Goal: Task Accomplishment & Management: Use online tool/utility

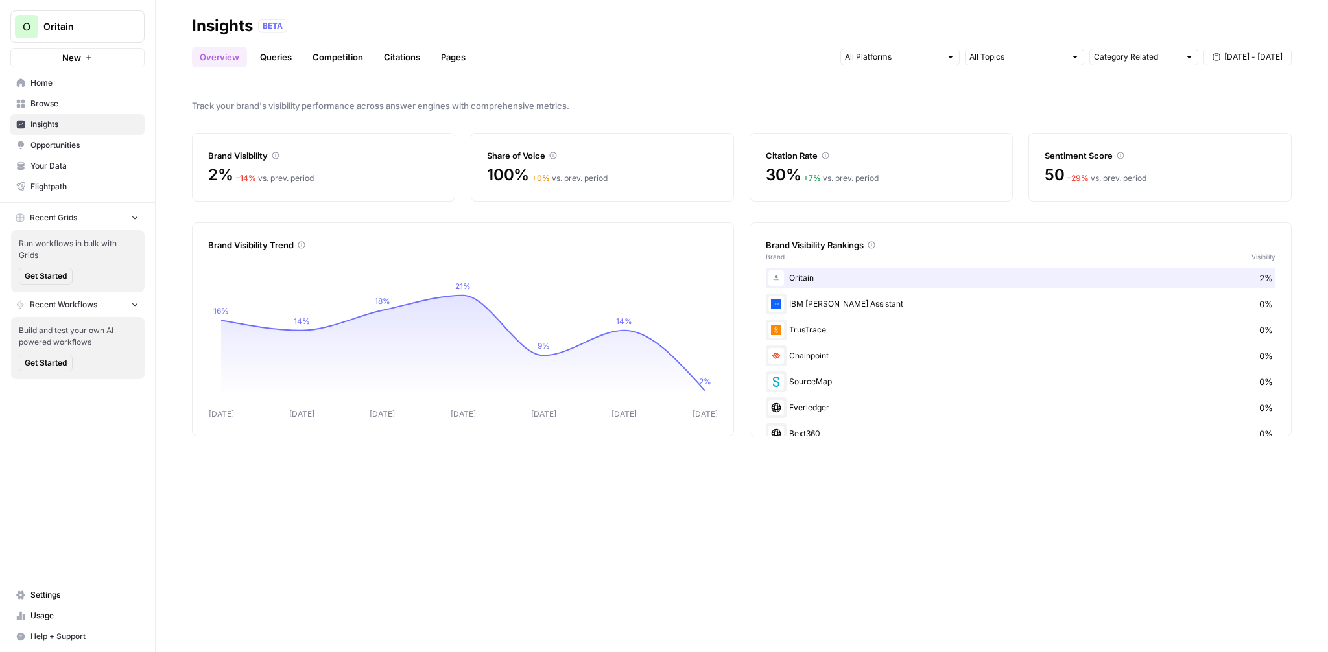
drag, startPoint x: 0, startPoint y: 0, endPoint x: 485, endPoint y: 35, distance: 486.2
click at [485, 35] on div "Insights BETA" at bounding box center [741, 26] width 1099 height 21
click at [23, 29] on span "O" at bounding box center [27, 27] width 8 height 16
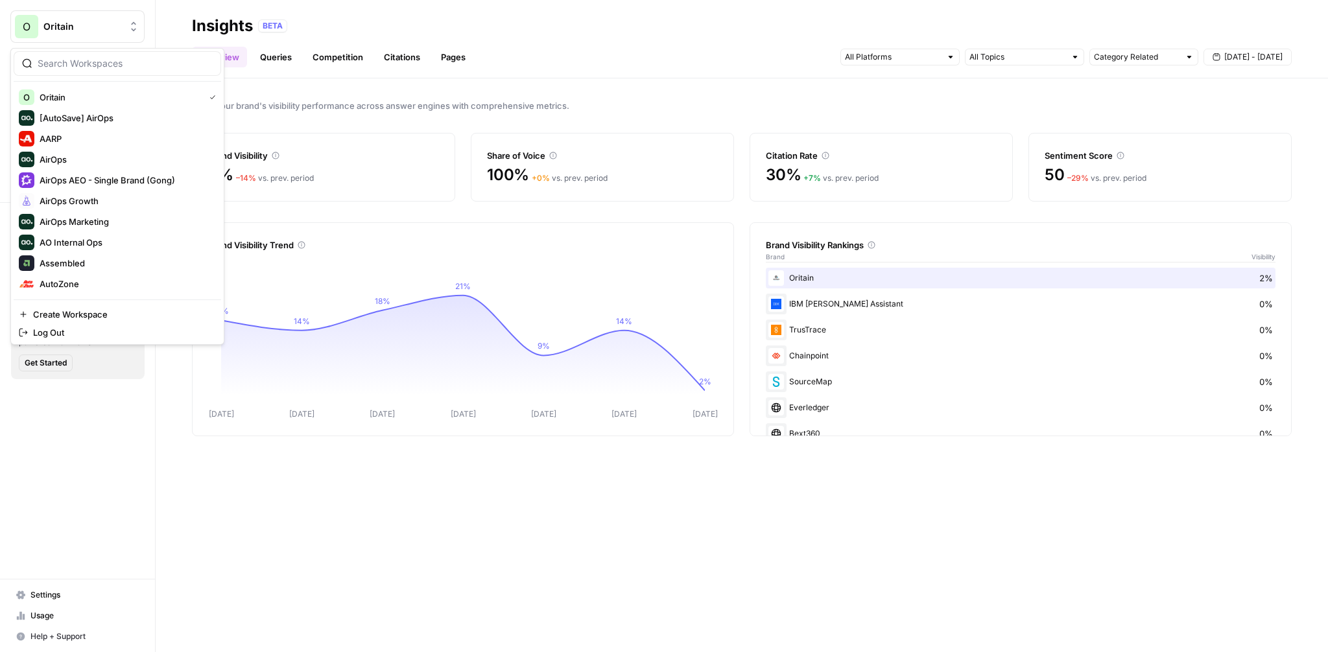
scroll to position [139, 0]
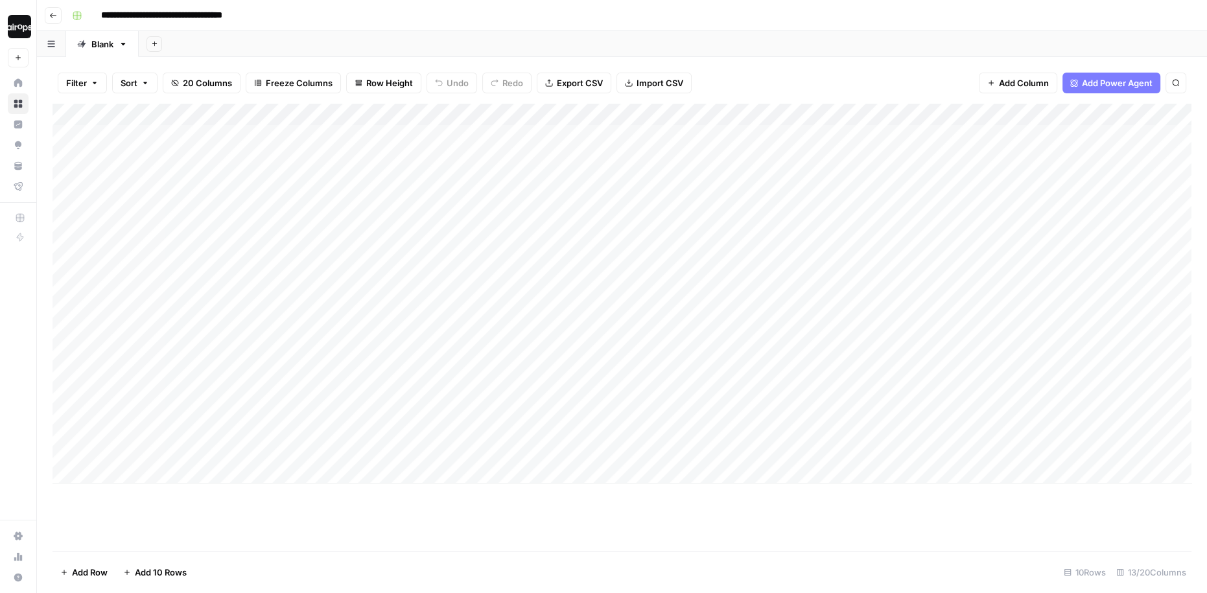
click at [440, 38] on div "Add Sheet" at bounding box center [673, 44] width 1068 height 26
click at [437, 117] on div "Add Column" at bounding box center [622, 294] width 1139 height 380
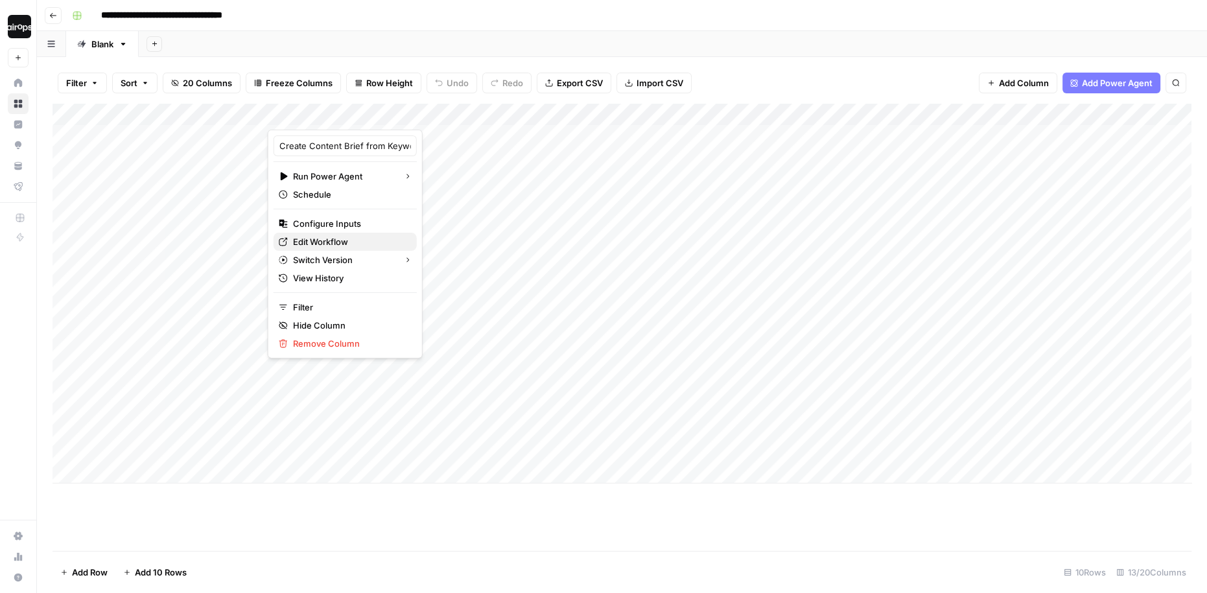
click at [316, 245] on span "Edit Workflow" at bounding box center [349, 241] width 113 height 13
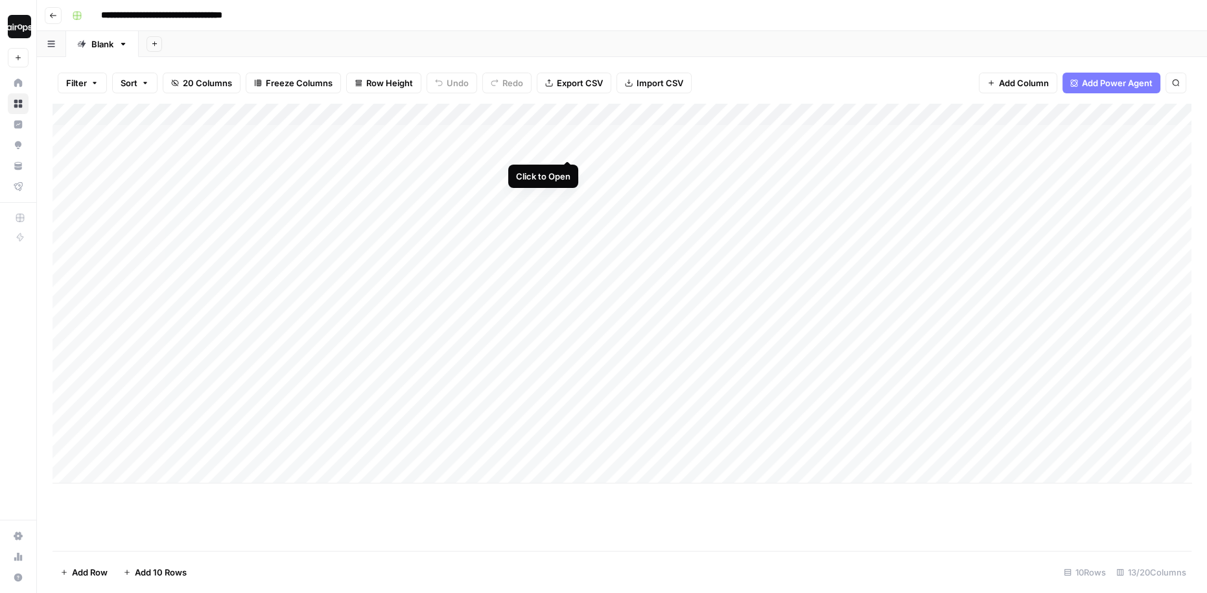
click at [563, 135] on div "Add Column" at bounding box center [622, 294] width 1139 height 380
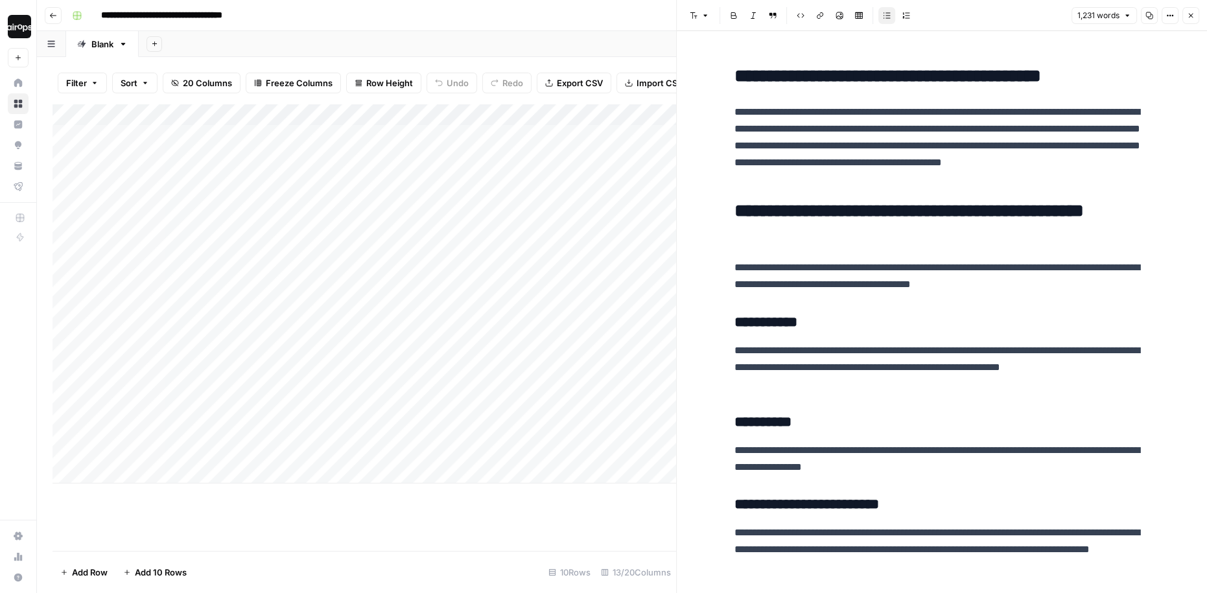
scroll to position [436, 0]
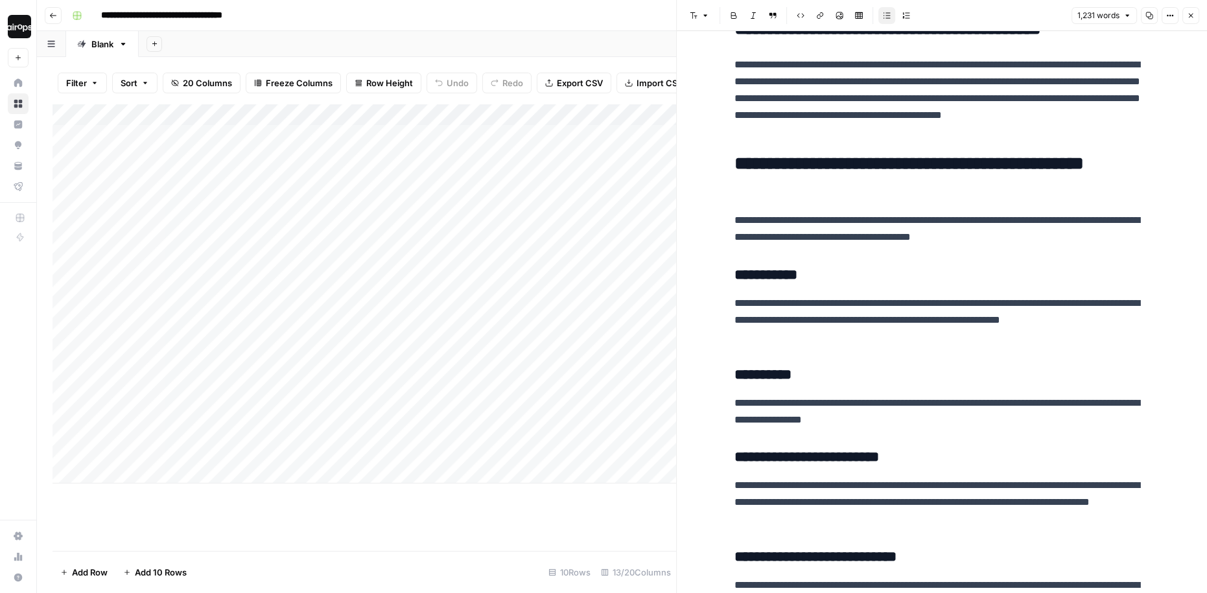
click at [1119, 242] on p "**********" at bounding box center [942, 229] width 415 height 34
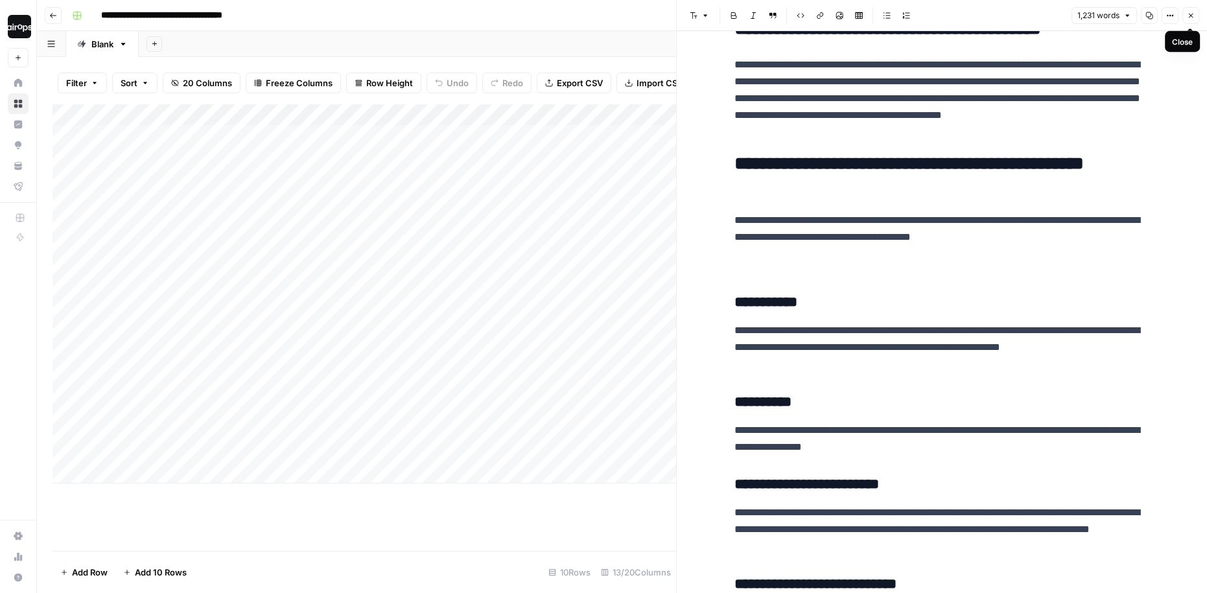
click at [1193, 21] on button "Close" at bounding box center [1190, 15] width 17 height 17
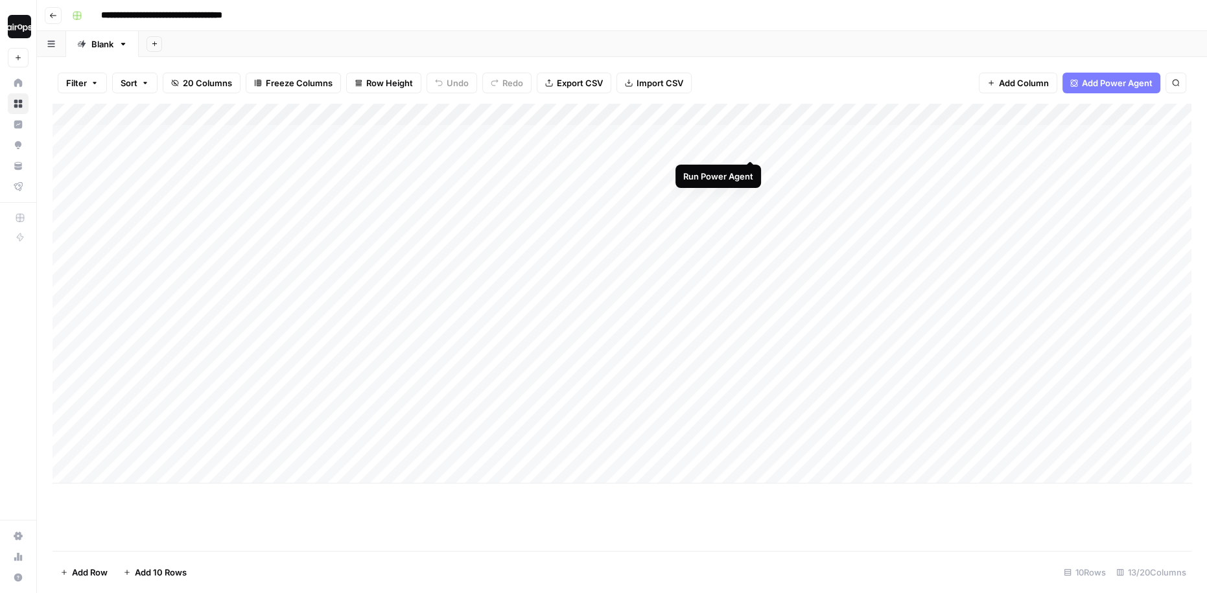
click at [749, 137] on div "Add Column" at bounding box center [622, 294] width 1139 height 380
click at [727, 71] on div "Filter Sort 20 Columns Freeze Columns Row Height Undo Redo Export CSV Import CS…" at bounding box center [622, 82] width 1139 height 41
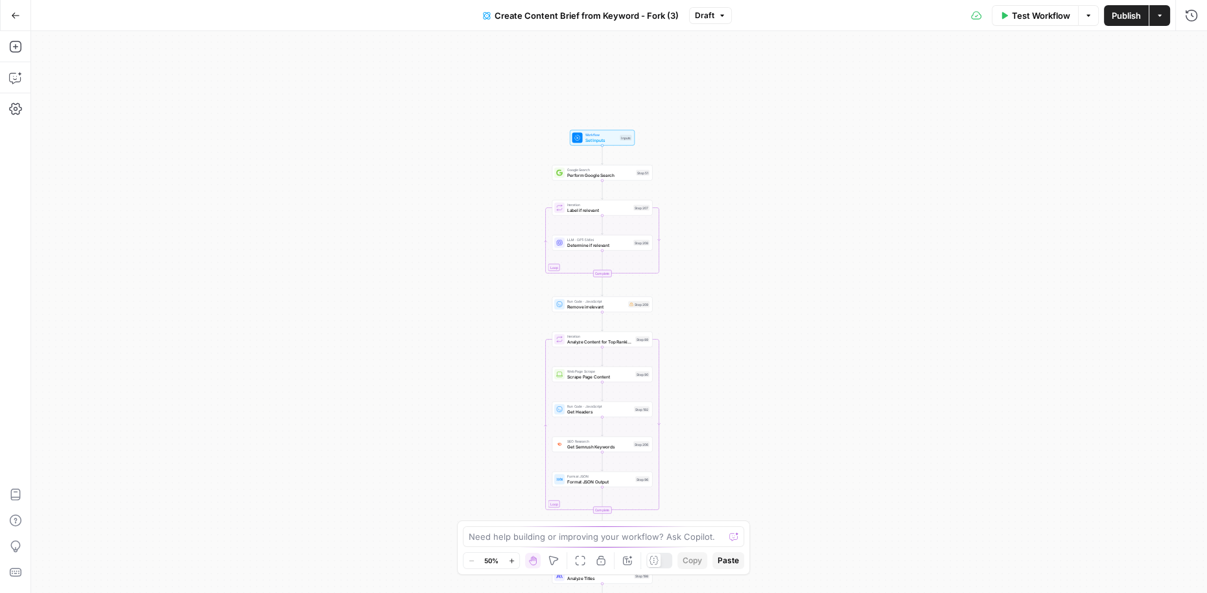
drag, startPoint x: 770, startPoint y: 98, endPoint x: 753, endPoint y: 315, distance: 217.8
click at [753, 316] on div "Workflow Set Inputs Inputs Google Search Perform Google Search Step 51 Loop Ite…" at bounding box center [619, 312] width 1176 height 562
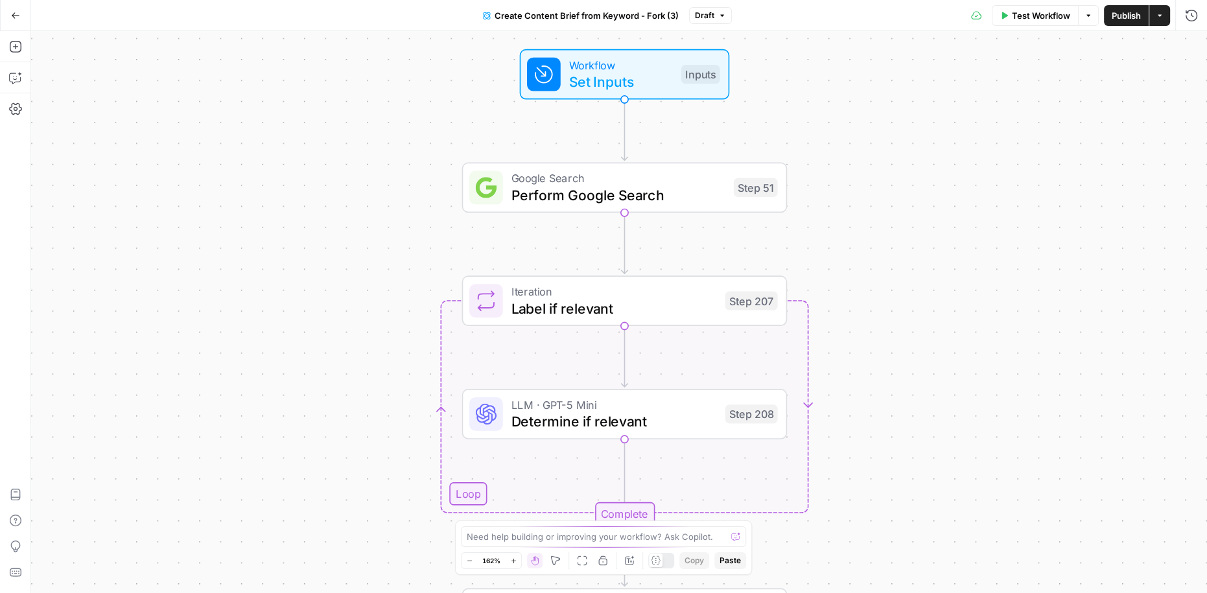
drag, startPoint x: 689, startPoint y: 183, endPoint x: 904, endPoint y: 223, distance: 219.0
click at [904, 223] on div "Workflow Set Inputs Inputs Google Search Perform Google Search Step 51 Loop Ite…" at bounding box center [619, 312] width 1176 height 562
click at [21, 45] on button "Add Steps" at bounding box center [15, 46] width 21 height 21
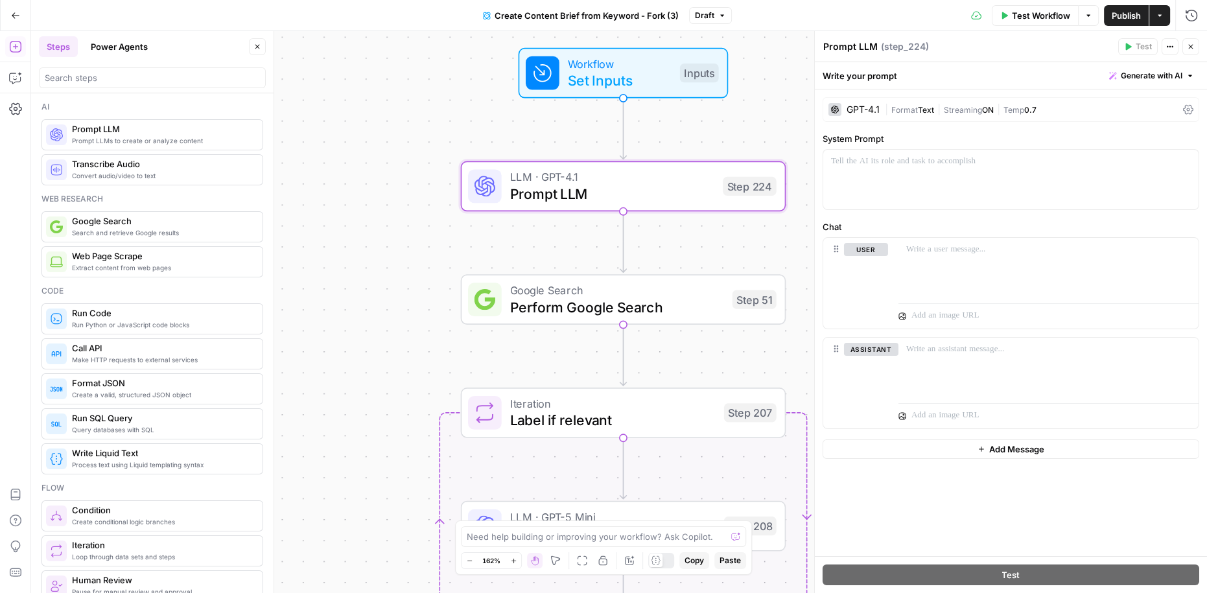
click at [853, 108] on div "GPT-4.1" at bounding box center [863, 109] width 33 height 9
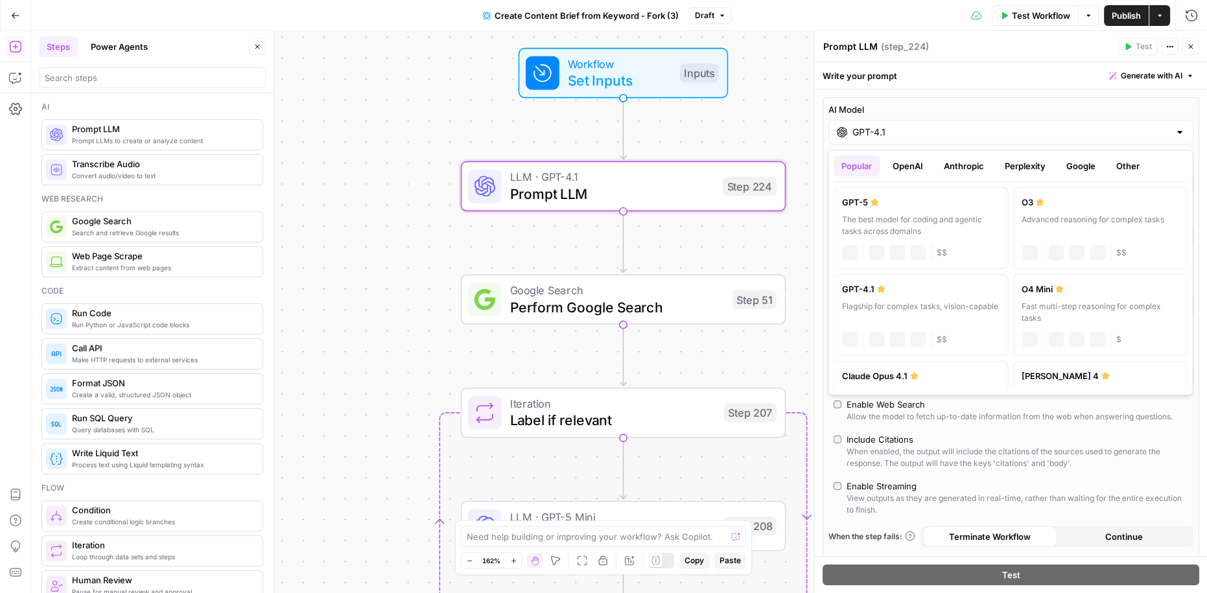
click at [863, 128] on input "GPT-4.1" at bounding box center [1010, 132] width 317 height 13
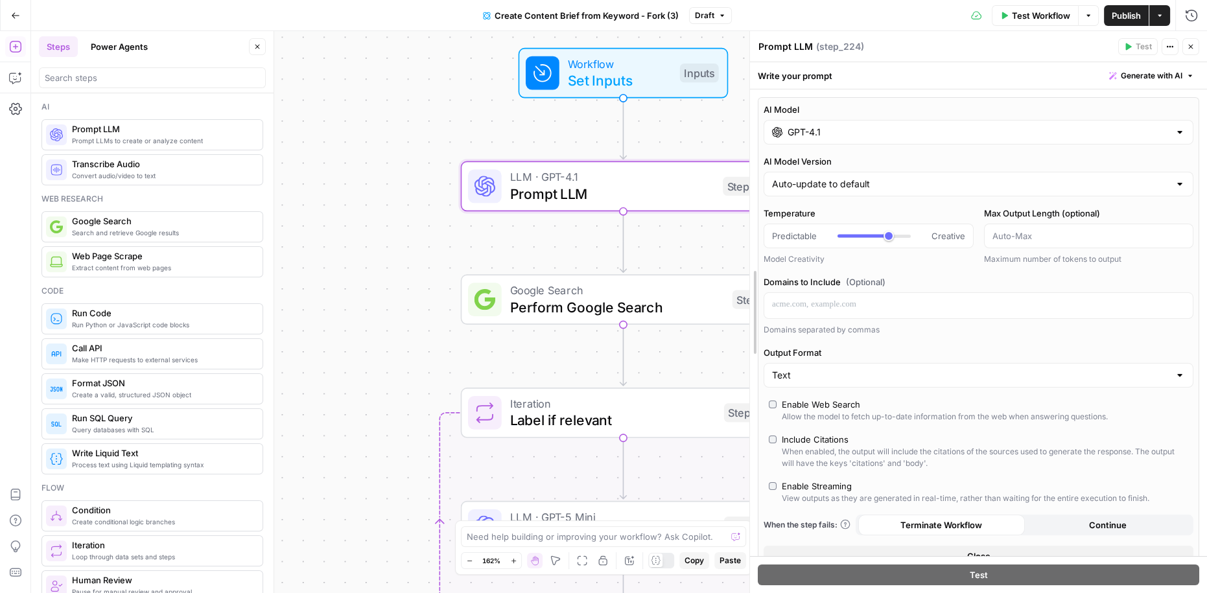
drag, startPoint x: 815, startPoint y: 150, endPoint x: 749, endPoint y: 148, distance: 66.2
click at [844, 127] on input "GPT-4.1" at bounding box center [977, 132] width 383 height 13
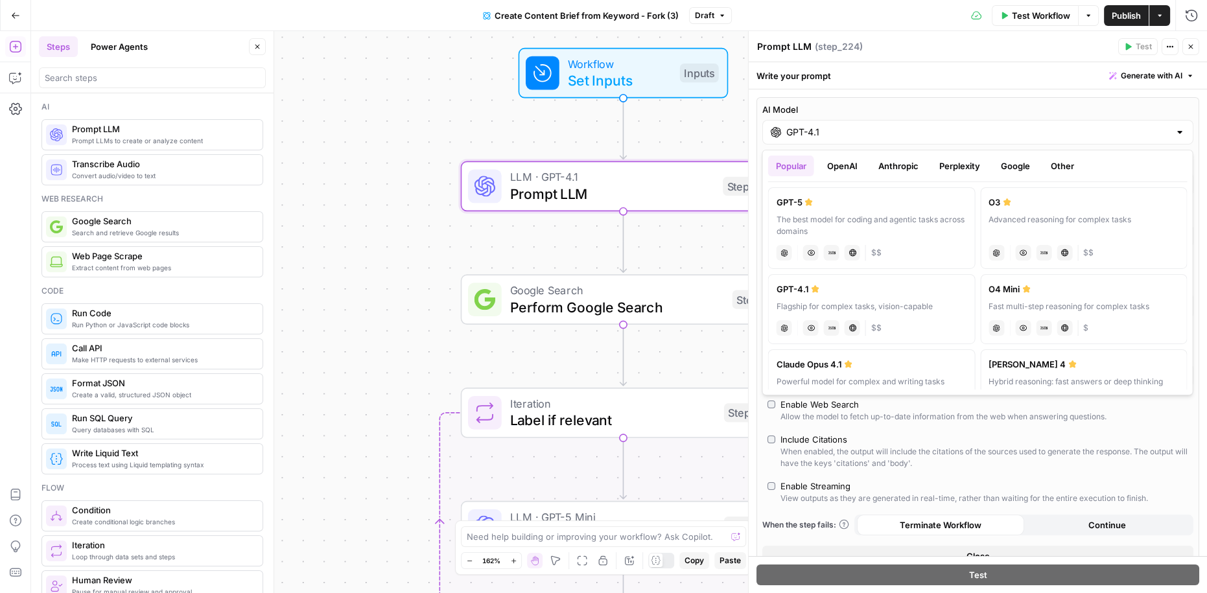
click at [845, 169] on button "OpenAI" at bounding box center [842, 166] width 46 height 21
click at [1193, 46] on icon "button" at bounding box center [1191, 47] width 8 height 8
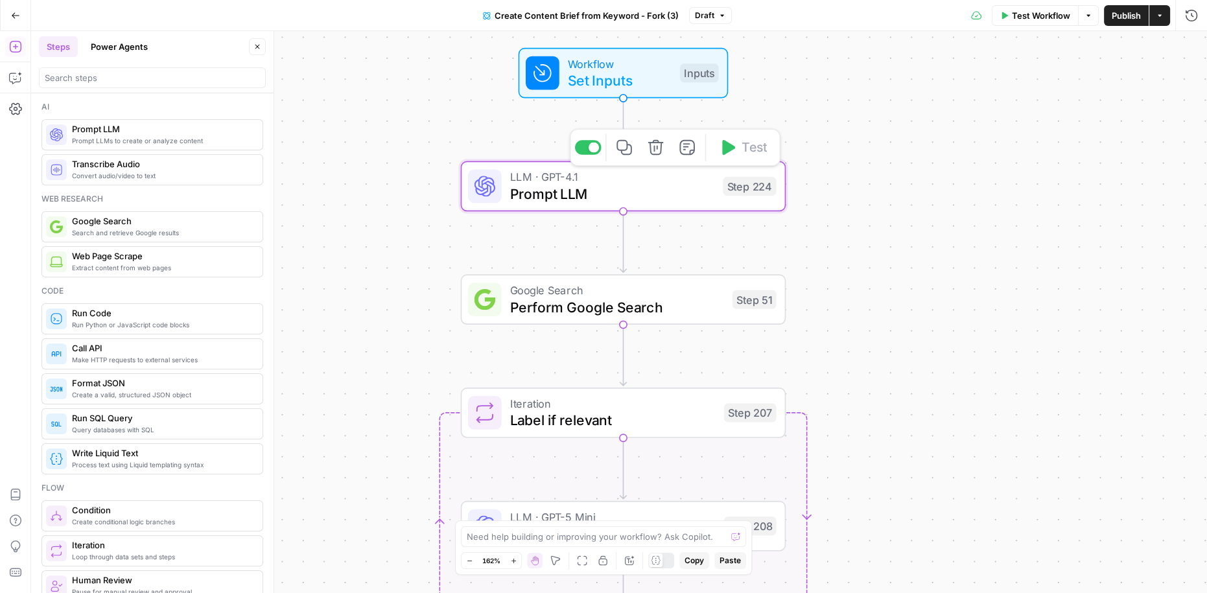
click at [660, 153] on icon "button" at bounding box center [656, 148] width 16 height 16
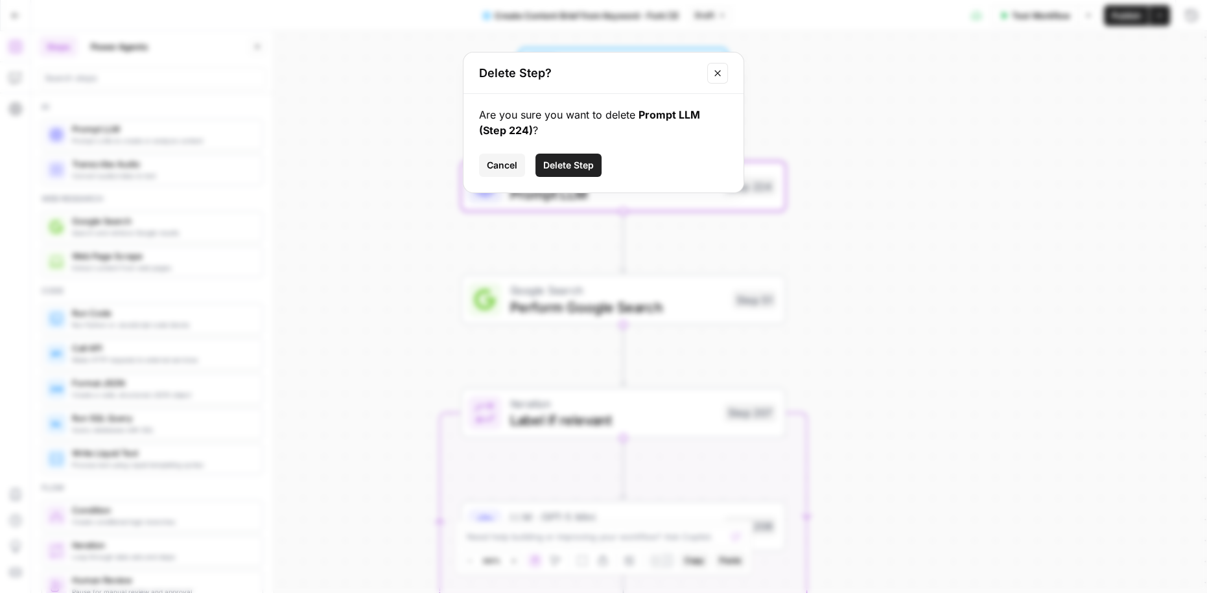
click at [596, 159] on button "Delete Step" at bounding box center [568, 165] width 66 height 23
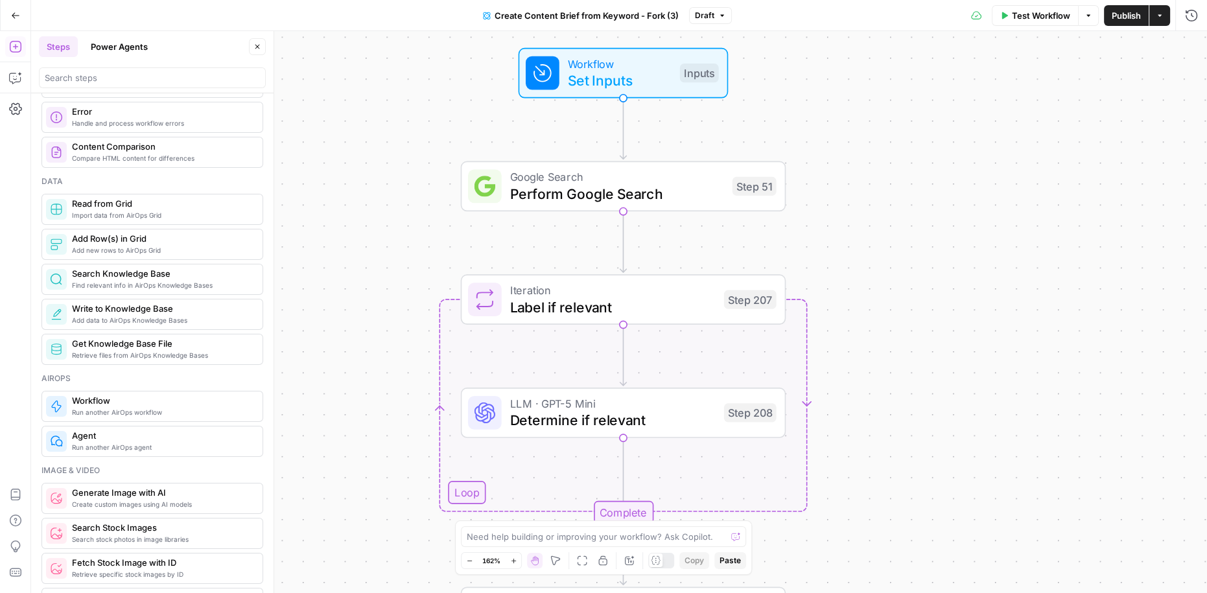
scroll to position [508, 0]
click at [263, 43] on button "Close" at bounding box center [257, 46] width 17 height 17
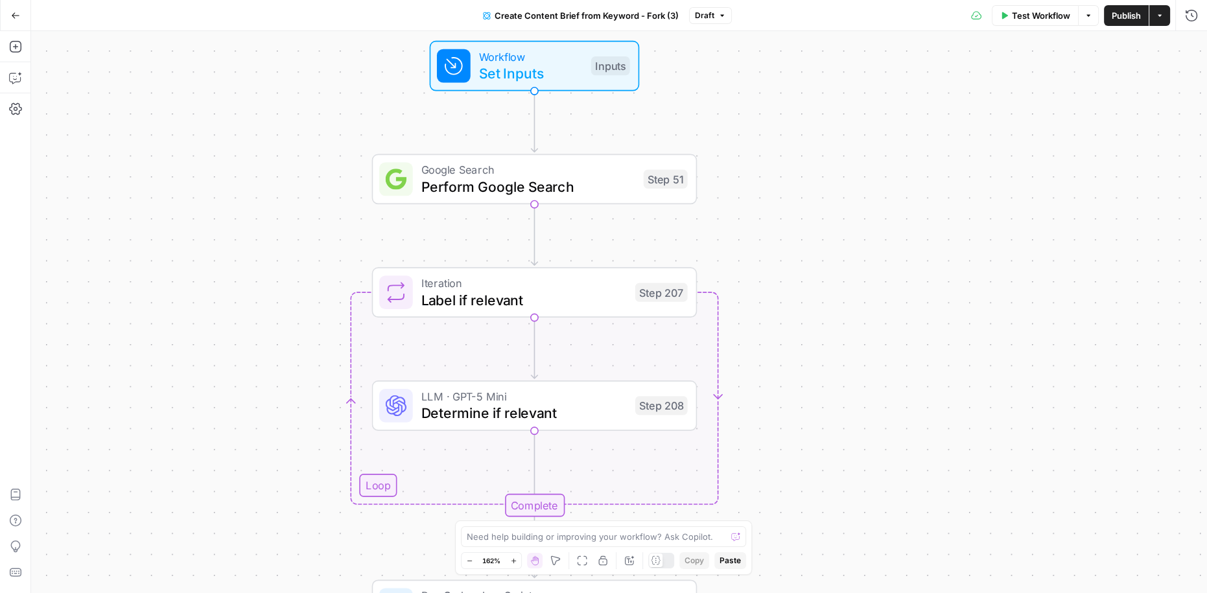
drag, startPoint x: 887, startPoint y: 364, endPoint x: 799, endPoint y: 358, distance: 88.4
click at [799, 358] on div "Workflow Set Inputs Inputs Google Search Perform Google Search Step 51 Loop Ite…" at bounding box center [619, 312] width 1176 height 562
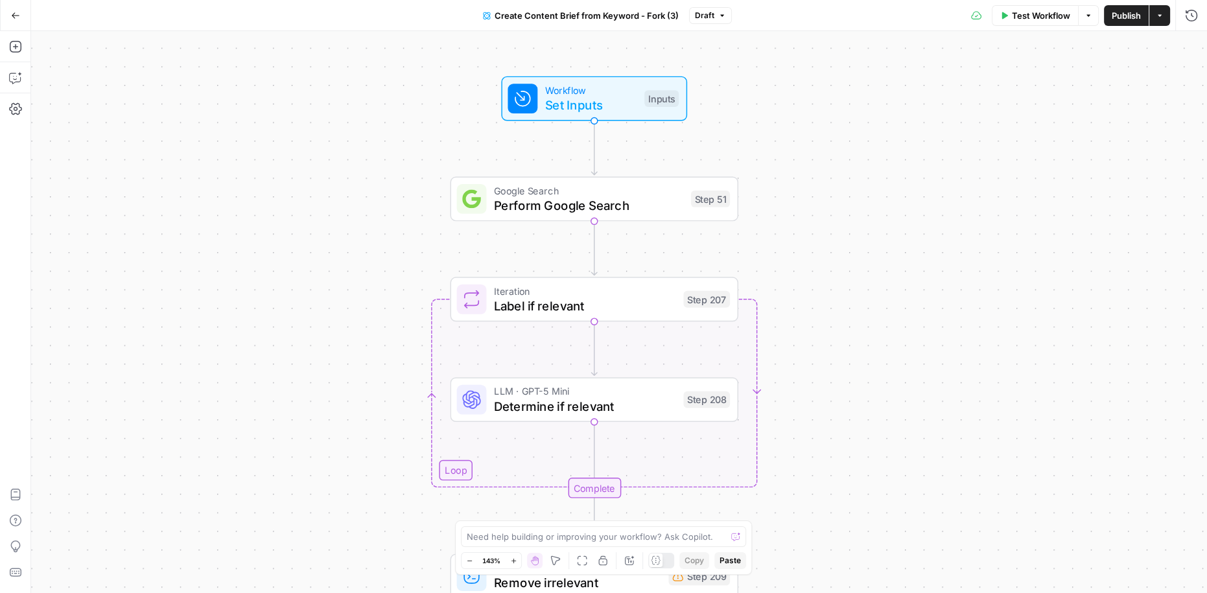
drag, startPoint x: 787, startPoint y: 360, endPoint x: 817, endPoint y: 358, distance: 30.5
click at [817, 358] on div "Workflow Set Inputs Inputs Google Search Perform Google Search Step 51 Loop Ite…" at bounding box center [619, 312] width 1176 height 562
click at [819, 381] on div "Workflow Set Inputs Inputs Google Search Perform Google Search Step 51 Loop Ite…" at bounding box center [619, 312] width 1176 height 562
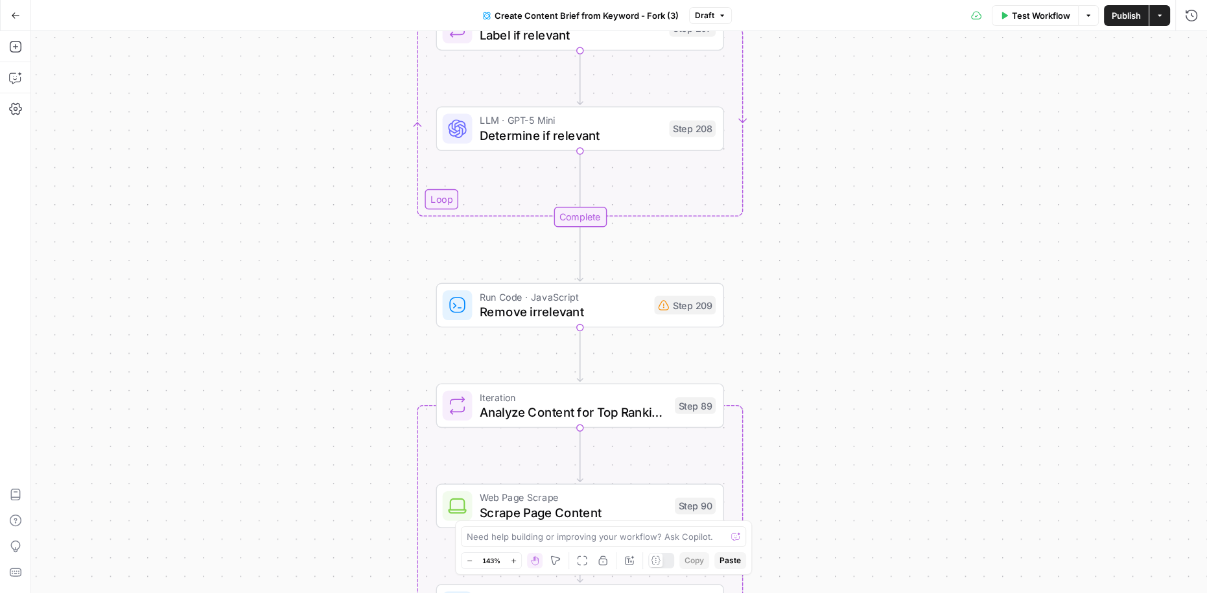
drag, startPoint x: 819, startPoint y: 381, endPoint x: 804, endPoint y: 107, distance: 274.6
click at [804, 107] on div "Workflow Set Inputs Inputs Google Search Perform Google Search Step 51 Loop Ite…" at bounding box center [619, 312] width 1176 height 562
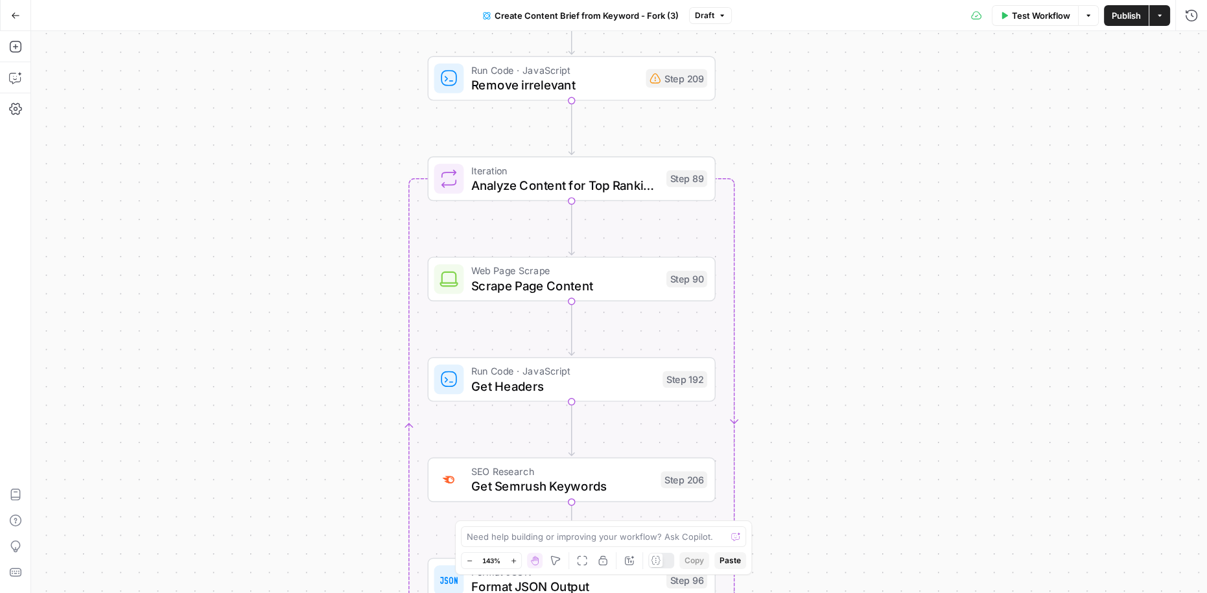
drag, startPoint x: 808, startPoint y: 395, endPoint x: 799, endPoint y: 136, distance: 259.5
click at [799, 136] on div "Workflow Set Inputs Inputs Google Search Perform Google Search Step 51 Loop Ite…" at bounding box center [619, 312] width 1176 height 562
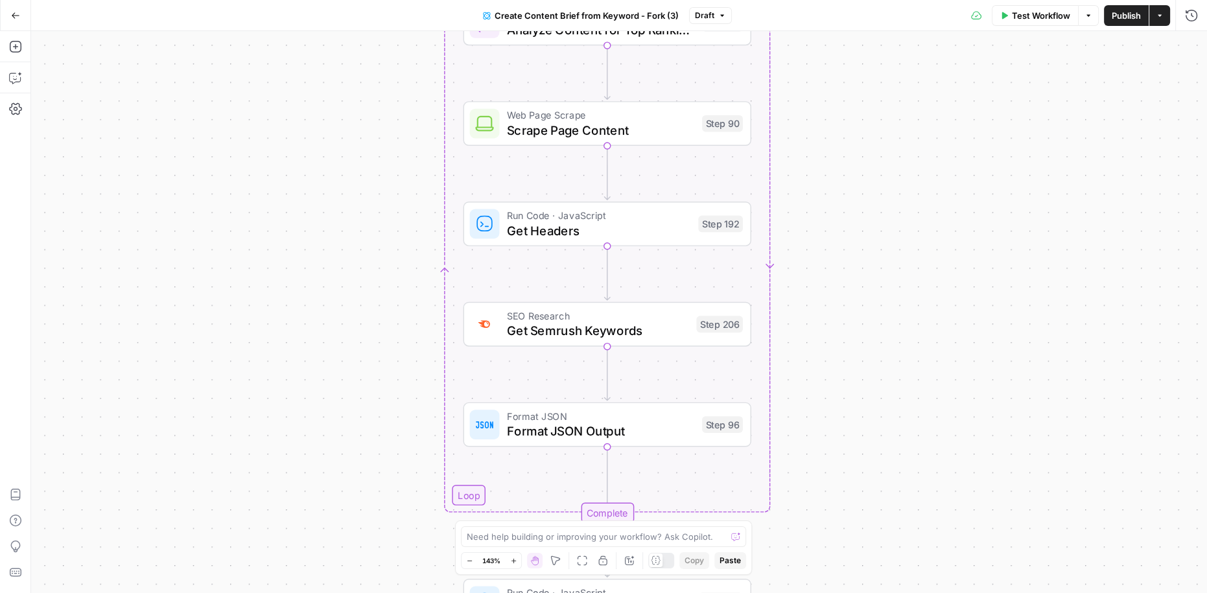
drag, startPoint x: 829, startPoint y: 451, endPoint x: 865, endPoint y: 331, distance: 125.3
click at [865, 331] on div "Workflow Set Inputs Inputs Google Search Perform Google Search Step 51 Loop Ite…" at bounding box center [619, 312] width 1176 height 562
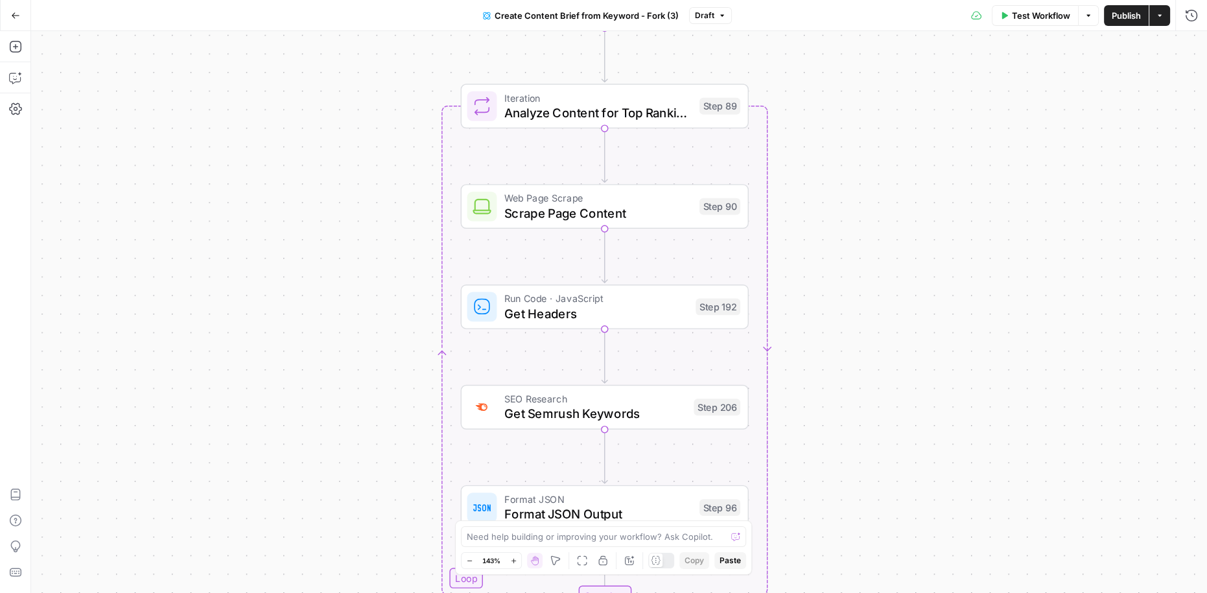
drag, startPoint x: 879, startPoint y: 283, endPoint x: 876, endPoint y: 367, distance: 83.7
click at [876, 367] on div "Workflow Set Inputs Inputs Google Search Perform Google Search Step 51 Loop Ite…" at bounding box center [619, 312] width 1176 height 562
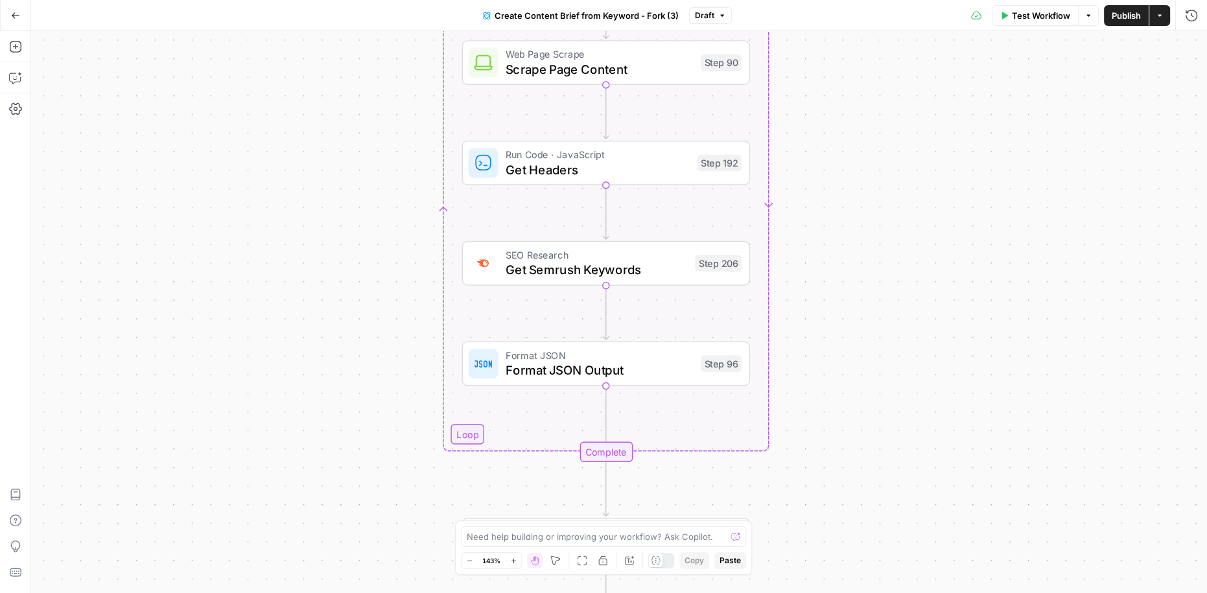
drag, startPoint x: 932, startPoint y: 453, endPoint x: 932, endPoint y: 271, distance: 182.2
click at [932, 270] on div "Workflow Set Inputs Inputs Google Search Perform Google Search Step 51 Loop Ite…" at bounding box center [619, 312] width 1176 height 562
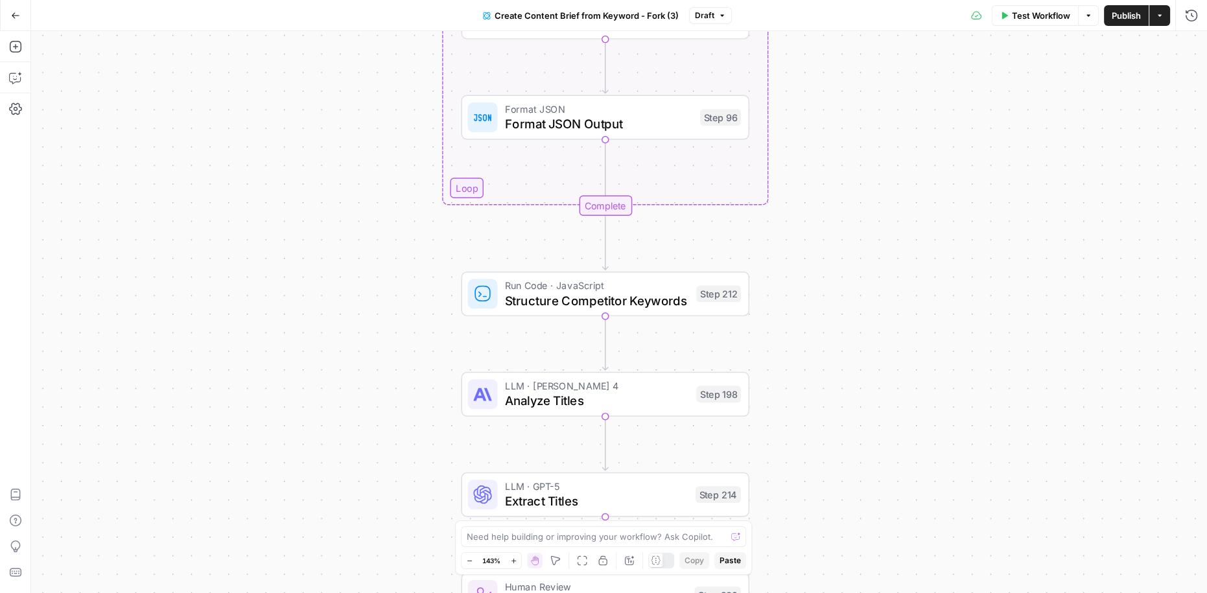
drag, startPoint x: 930, startPoint y: 456, endPoint x: 930, endPoint y: 248, distance: 208.1
click at [930, 248] on div "Workflow Set Inputs Inputs Google Search Perform Google Search Step 51 Loop Ite…" at bounding box center [619, 312] width 1176 height 562
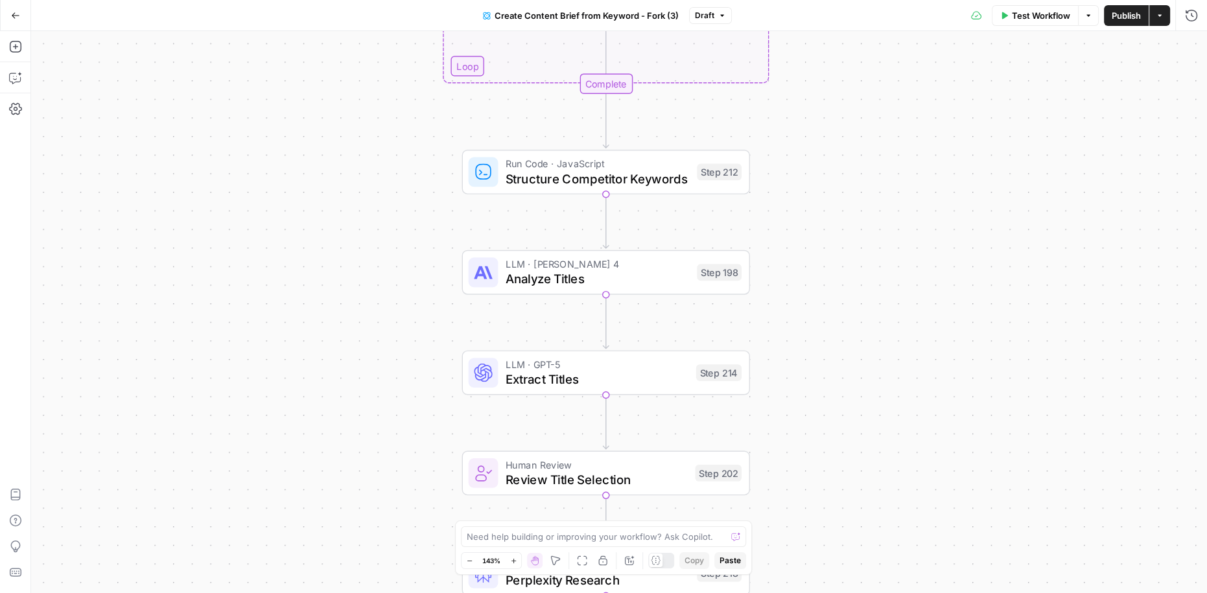
drag, startPoint x: 915, startPoint y: 443, endPoint x: 916, endPoint y: 321, distance: 121.9
click at [916, 321] on div "Workflow Set Inputs Inputs Google Search Perform Google Search Step 51 Loop Ite…" at bounding box center [619, 312] width 1176 height 562
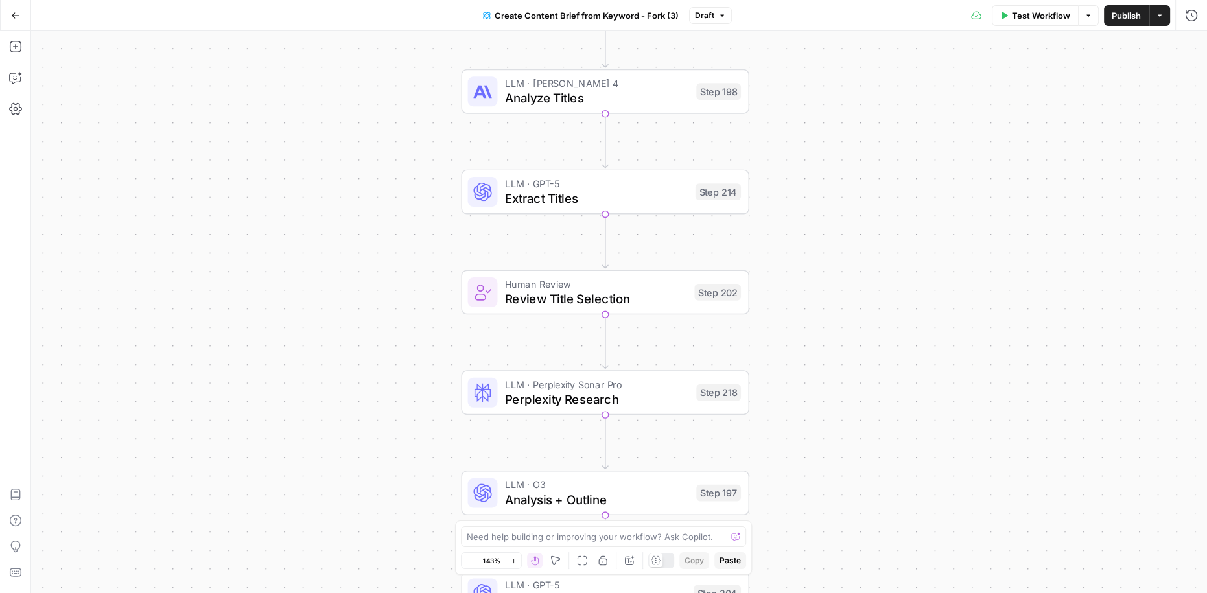
drag, startPoint x: 916, startPoint y: 321, endPoint x: 915, endPoint y: 139, distance: 181.5
click at [915, 139] on div "Workflow Set Inputs Inputs Google Search Perform Google Search Step 51 Loop Ite…" at bounding box center [619, 312] width 1176 height 562
click at [910, 307] on div "Workflow Set Inputs Inputs Google Search Perform Google Search Step 51 Loop Ite…" at bounding box center [619, 312] width 1176 height 562
